Goal: Navigation & Orientation: Find specific page/section

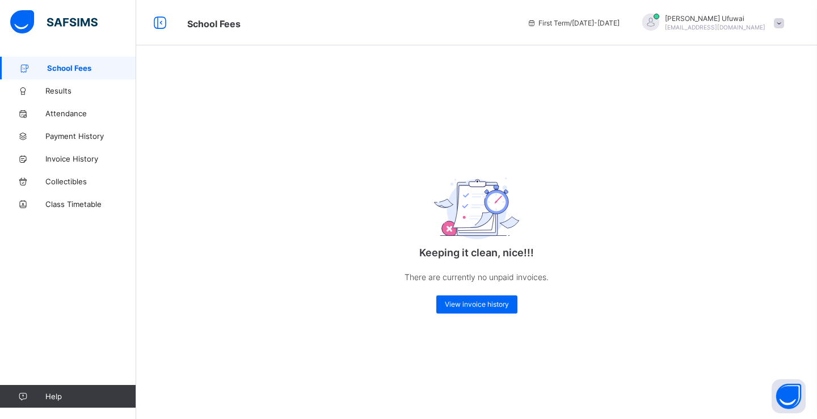
click at [457, 304] on span "View invoice history" at bounding box center [477, 304] width 64 height 9
click at [81, 114] on span "Attendance" at bounding box center [90, 113] width 91 height 9
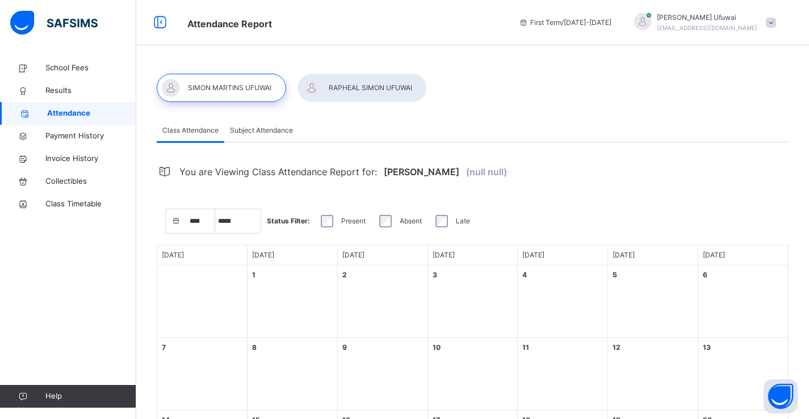
select select "****"
select select "*"
click at [63, 91] on span "Results" at bounding box center [90, 90] width 91 height 11
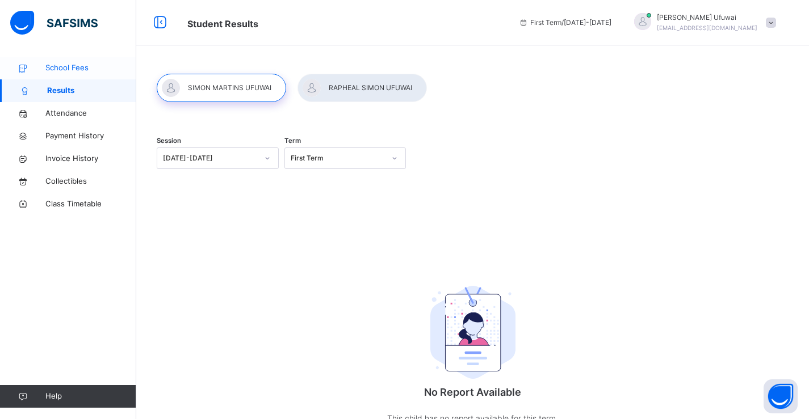
click at [65, 70] on span "School Fees" at bounding box center [90, 67] width 91 height 11
